Goal: Transaction & Acquisition: Purchase product/service

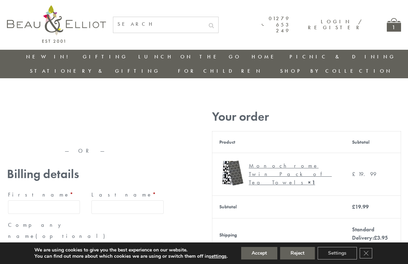
type input "maria33@yahoo.com"
type input "Maria"
type input "Williams"
type input "23, Scottsdale, Happytown"
type input "London"
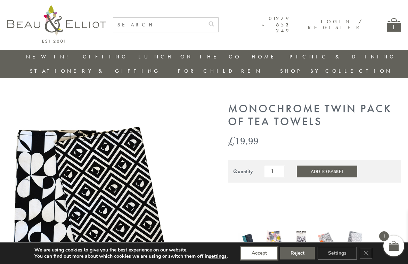
click at [260, 253] on button "Accept" at bounding box center [259, 253] width 36 height 13
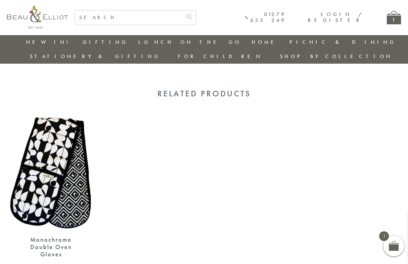
scroll to position [503, 0]
